Goal: Task Accomplishment & Management: Use online tool/utility

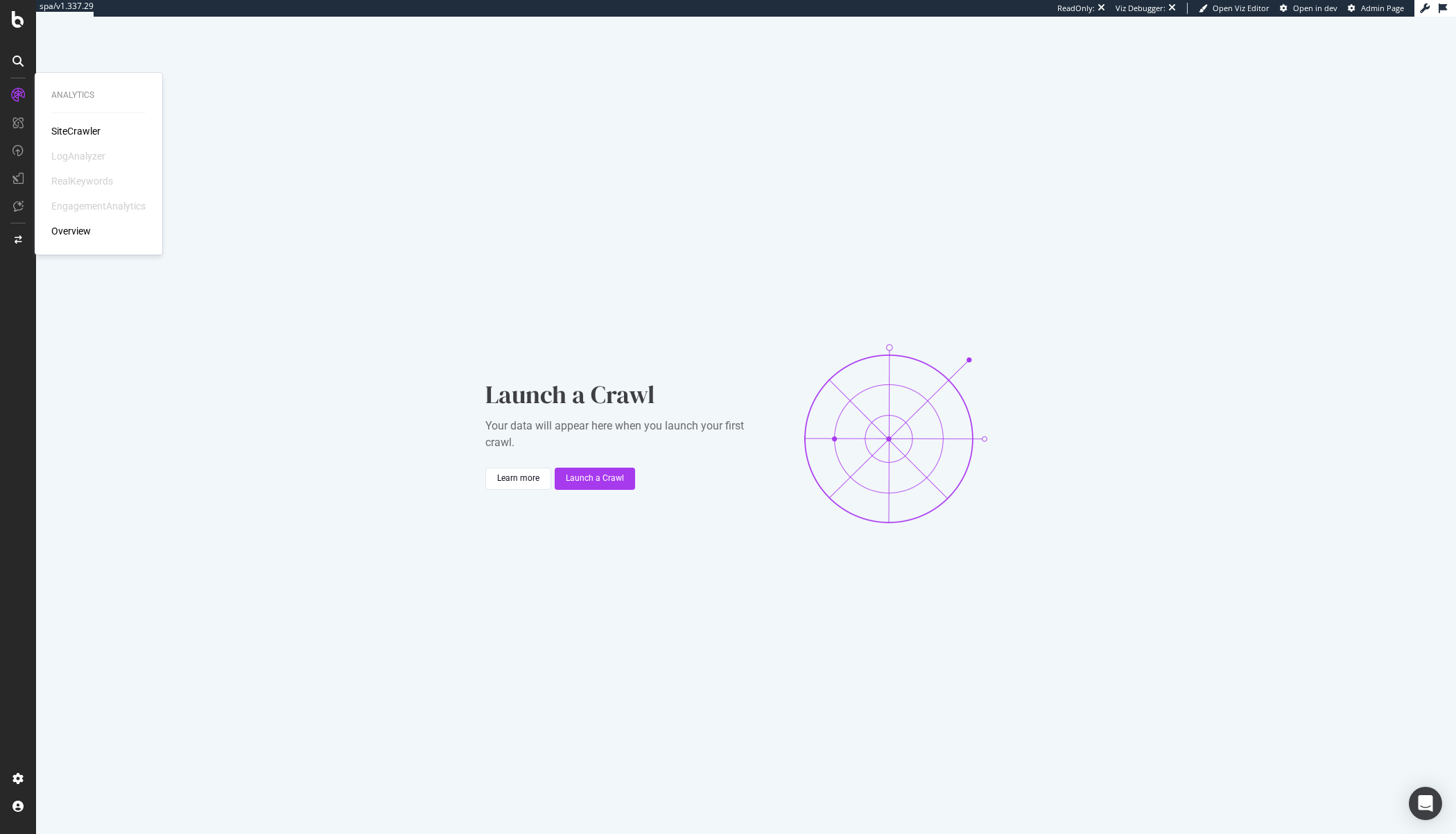
click at [78, 133] on div "SiteCrawler" at bounding box center [75, 131] width 49 height 14
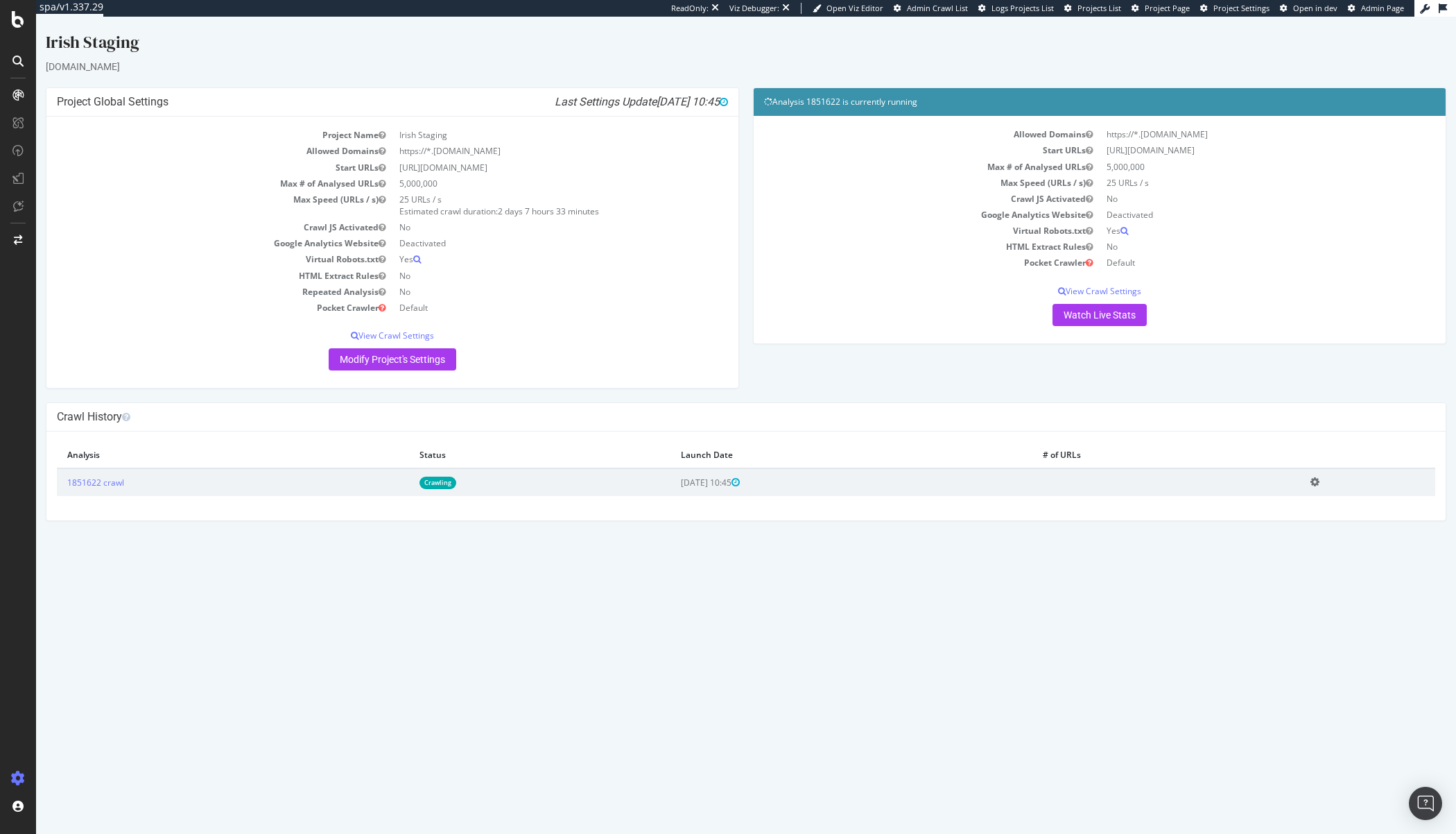
click at [1319, 480] on icon at bounding box center [1314, 481] width 9 height 10
click at [1243, 522] on link "Delete analysis" at bounding box center [1263, 522] width 111 height 19
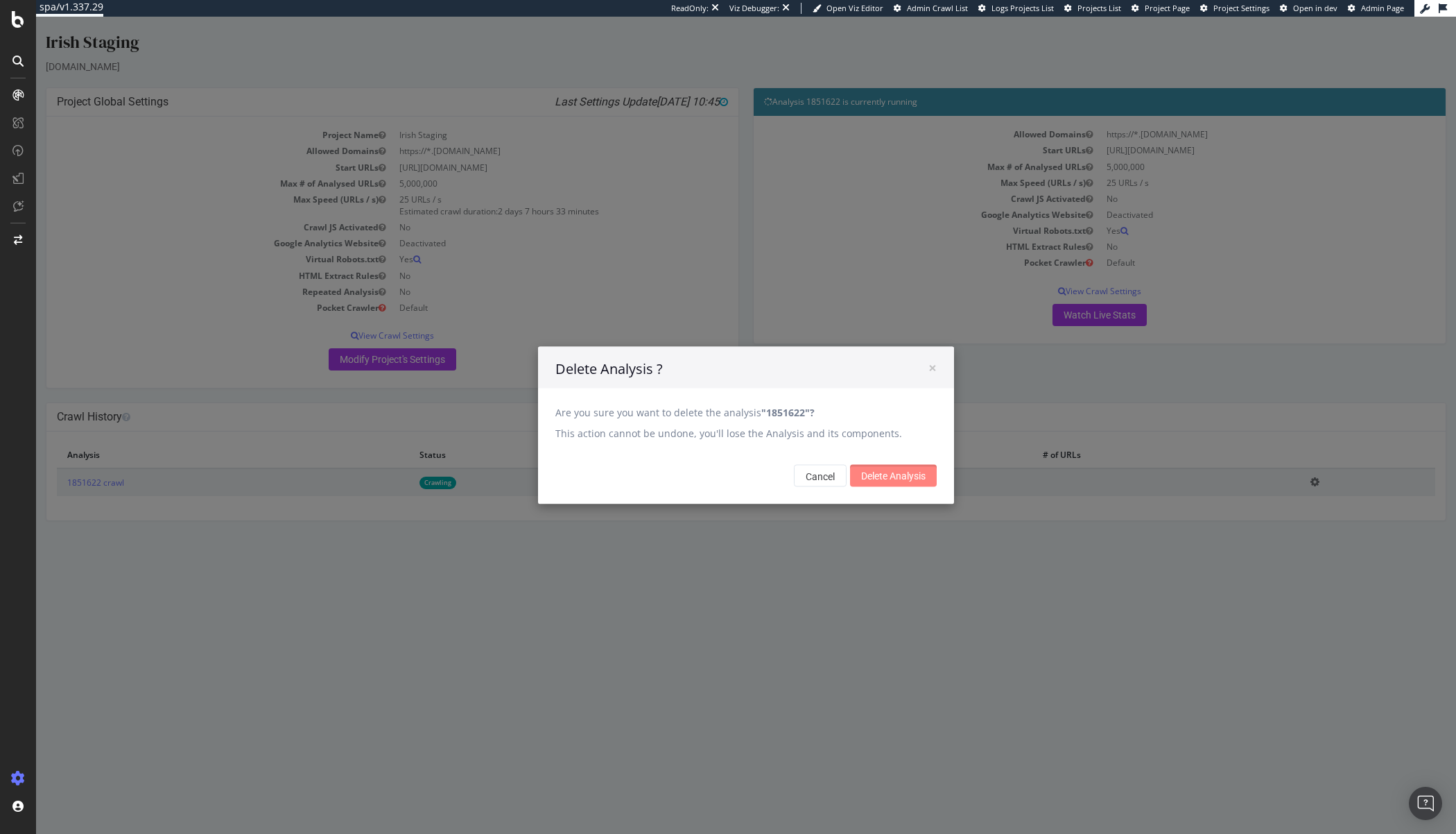
click at [910, 473] on input "Delete Analysis" at bounding box center [894, 475] width 87 height 22
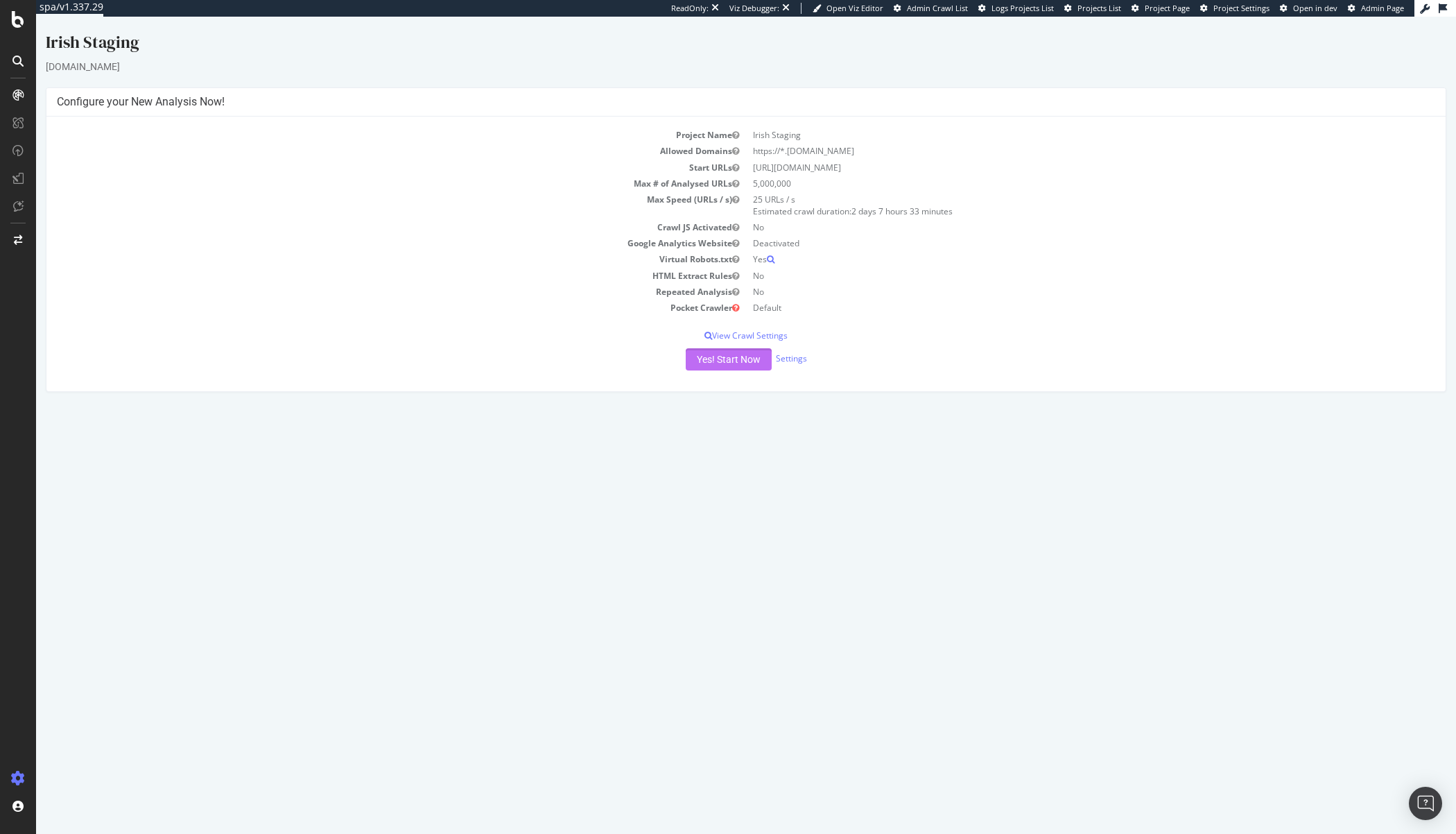
click at [723, 360] on button "Yes! Start Now" at bounding box center [728, 360] width 86 height 22
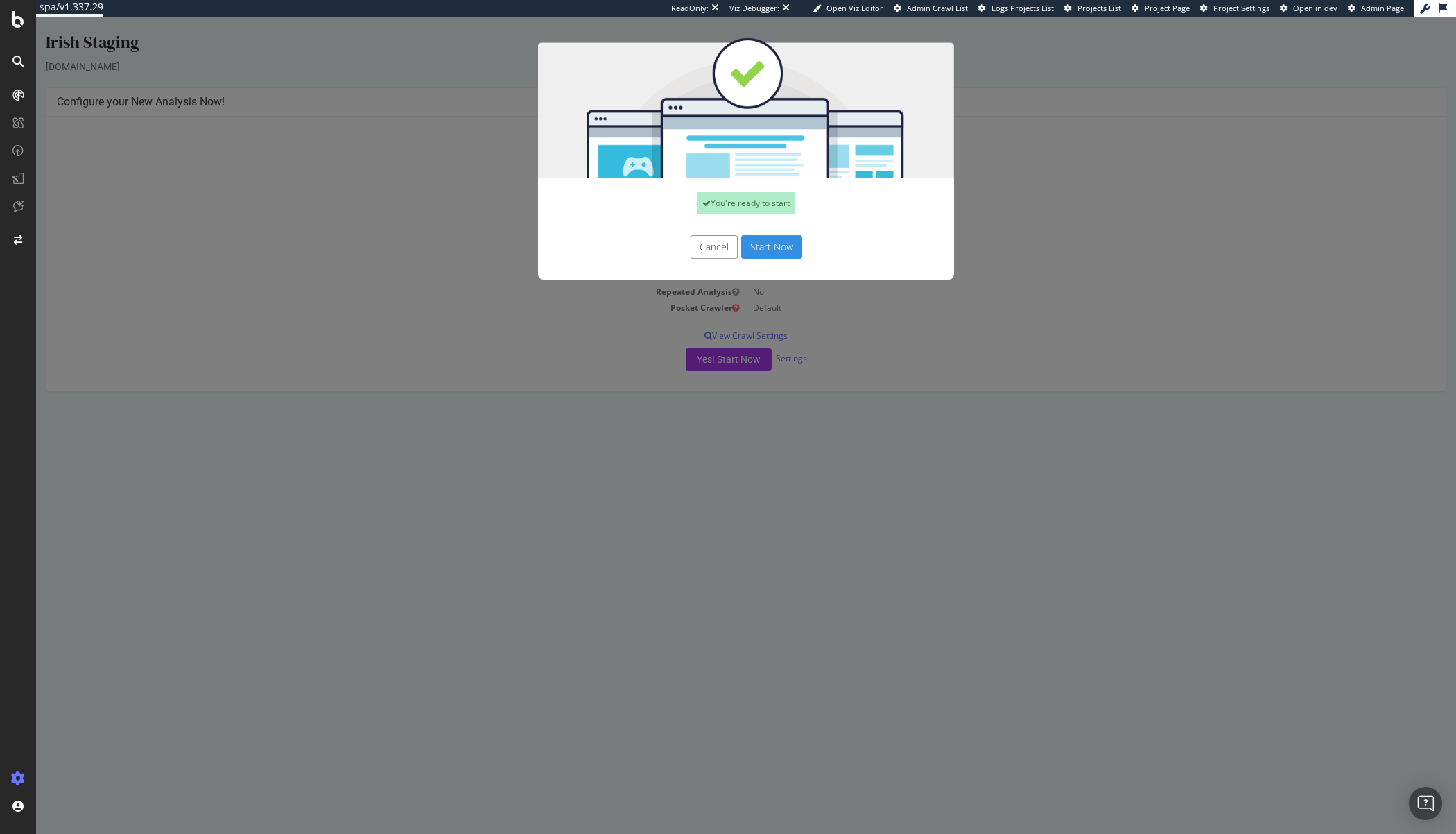
click at [756, 246] on button "Start Now" at bounding box center [772, 246] width 61 height 23
